Goal: Task Accomplishment & Management: Manage account settings

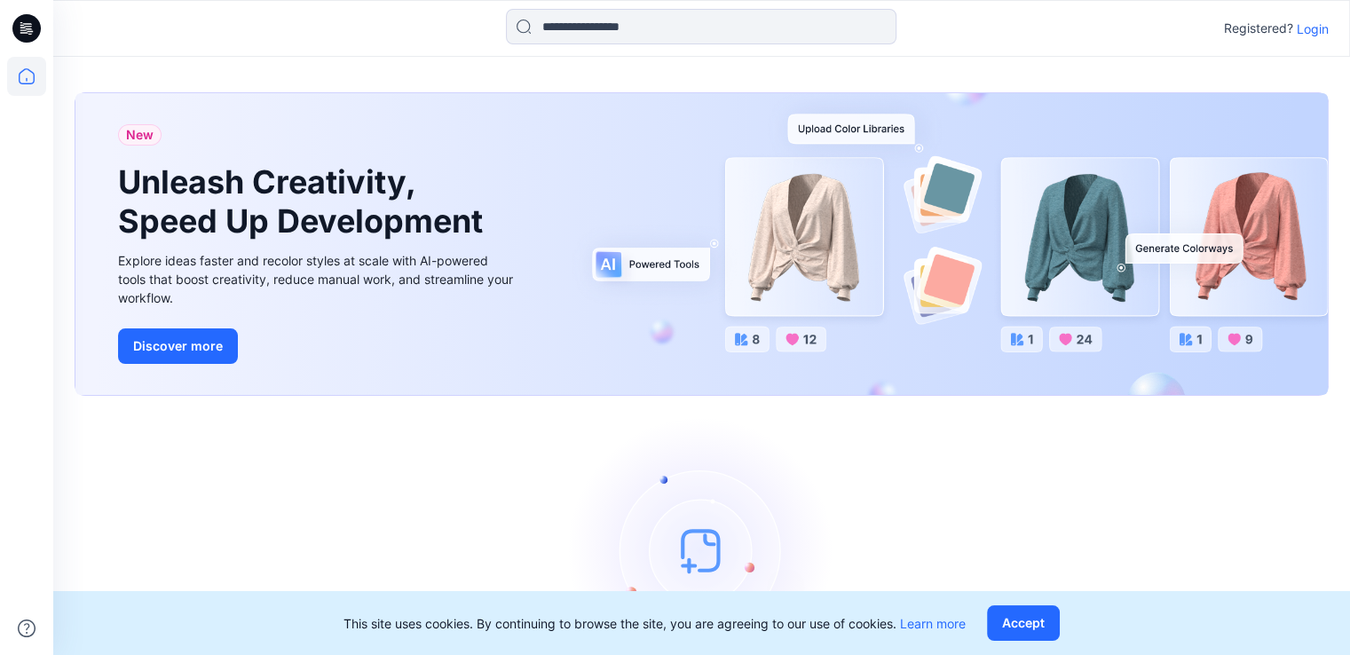
click at [1310, 41] on div "Registered? Login" at bounding box center [701, 28] width 1296 height 39
click at [1310, 30] on p "Login" at bounding box center [1312, 29] width 32 height 19
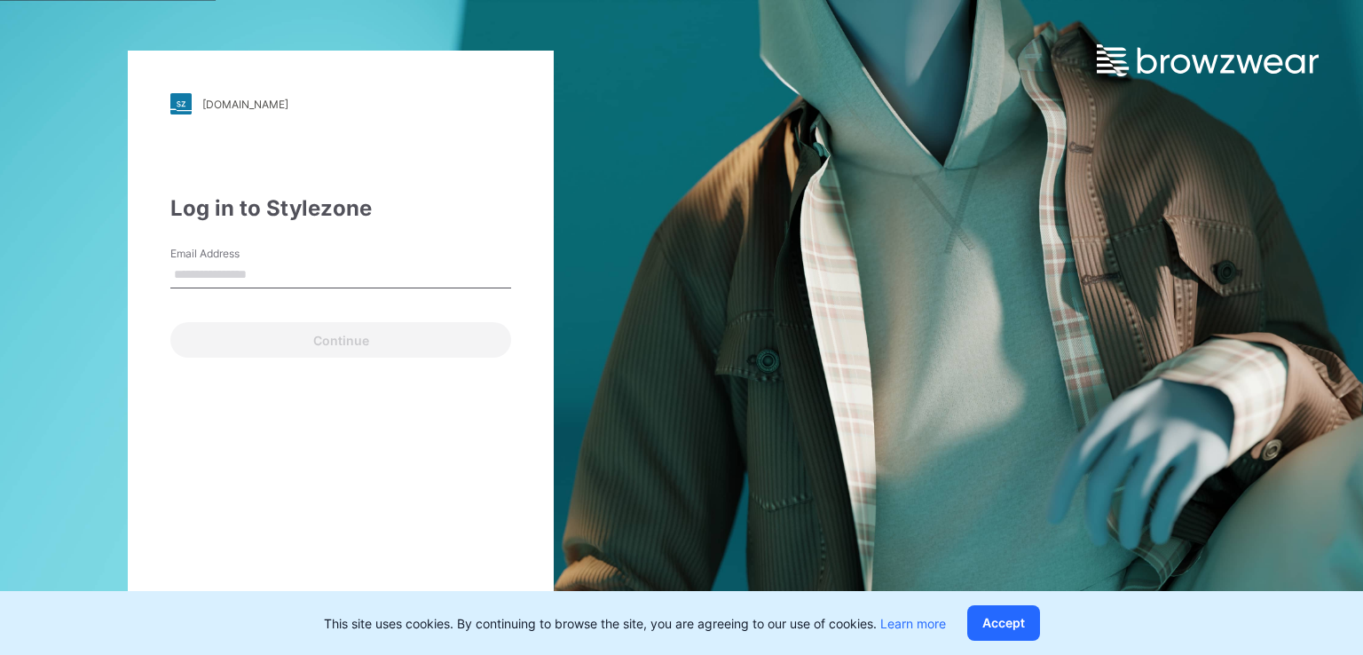
click at [331, 272] on input "Email Address" at bounding box center [340, 275] width 341 height 27
click at [303, 287] on input "Email Address" at bounding box center [340, 275] width 341 height 27
click at [308, 278] on input "Email Address" at bounding box center [340, 275] width 341 height 27
type input "**********"
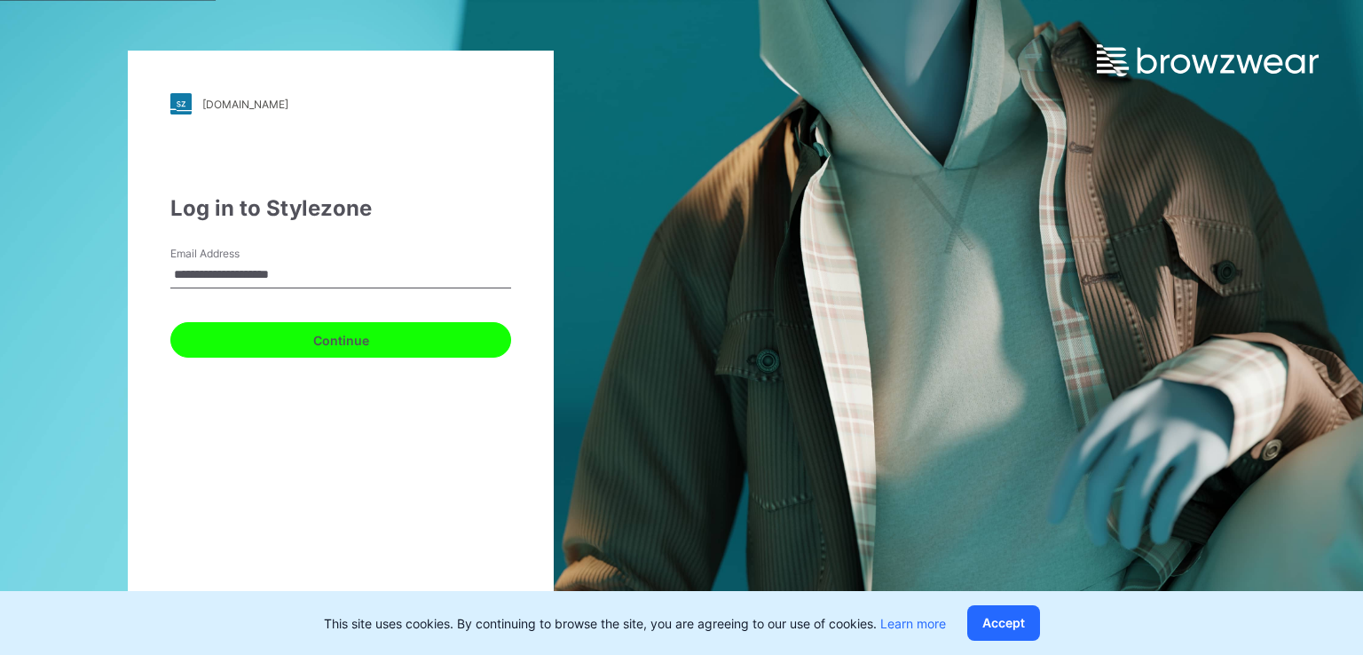
click at [303, 335] on button "Continue" at bounding box center [340, 339] width 341 height 35
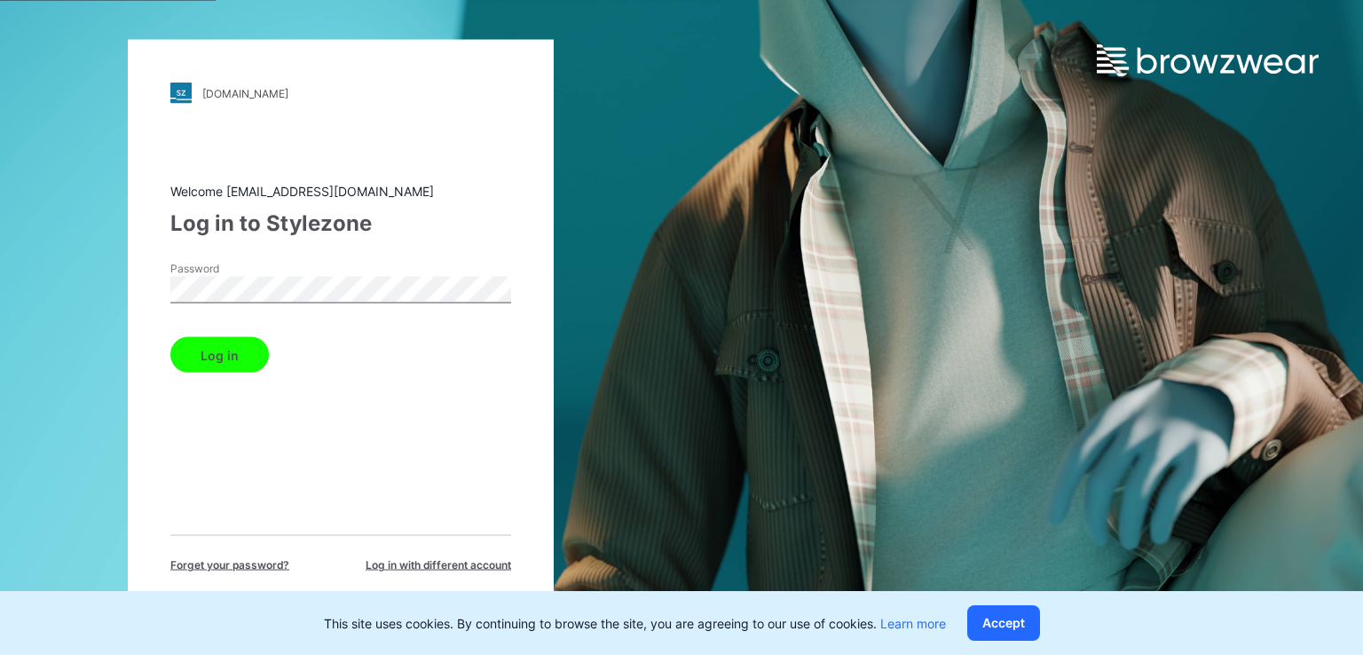
click at [170, 337] on button "Log in" at bounding box center [219, 354] width 98 height 35
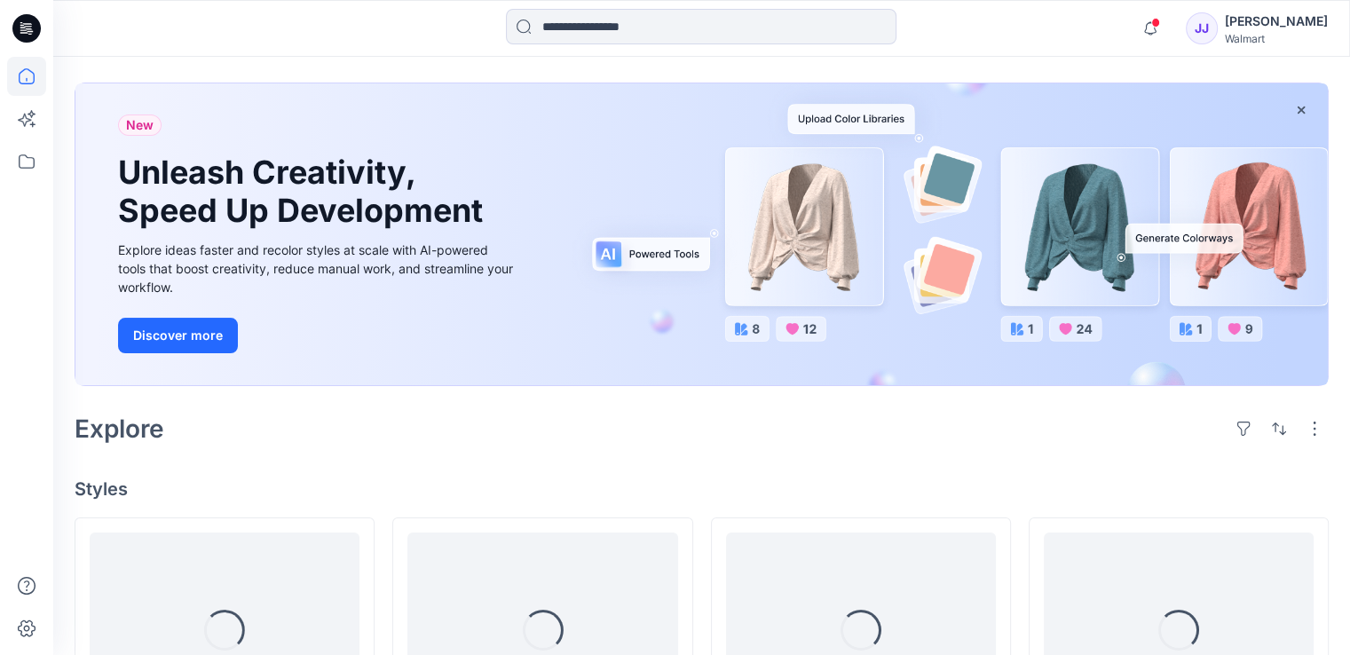
scroll to position [287, 0]
